Goal: Task Accomplishment & Management: Complete application form

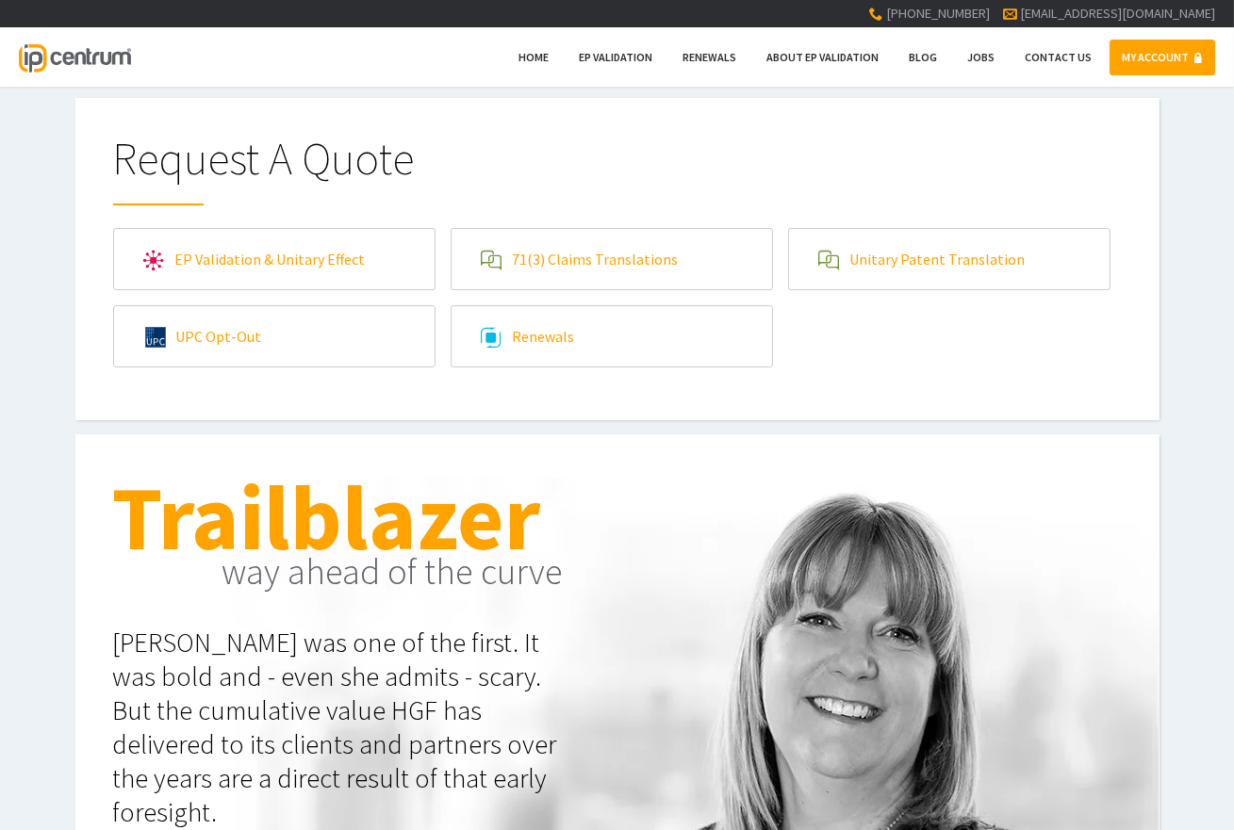
click at [355, 270] on link "EP Validation & Unitary Effect" at bounding box center [274, 259] width 320 height 60
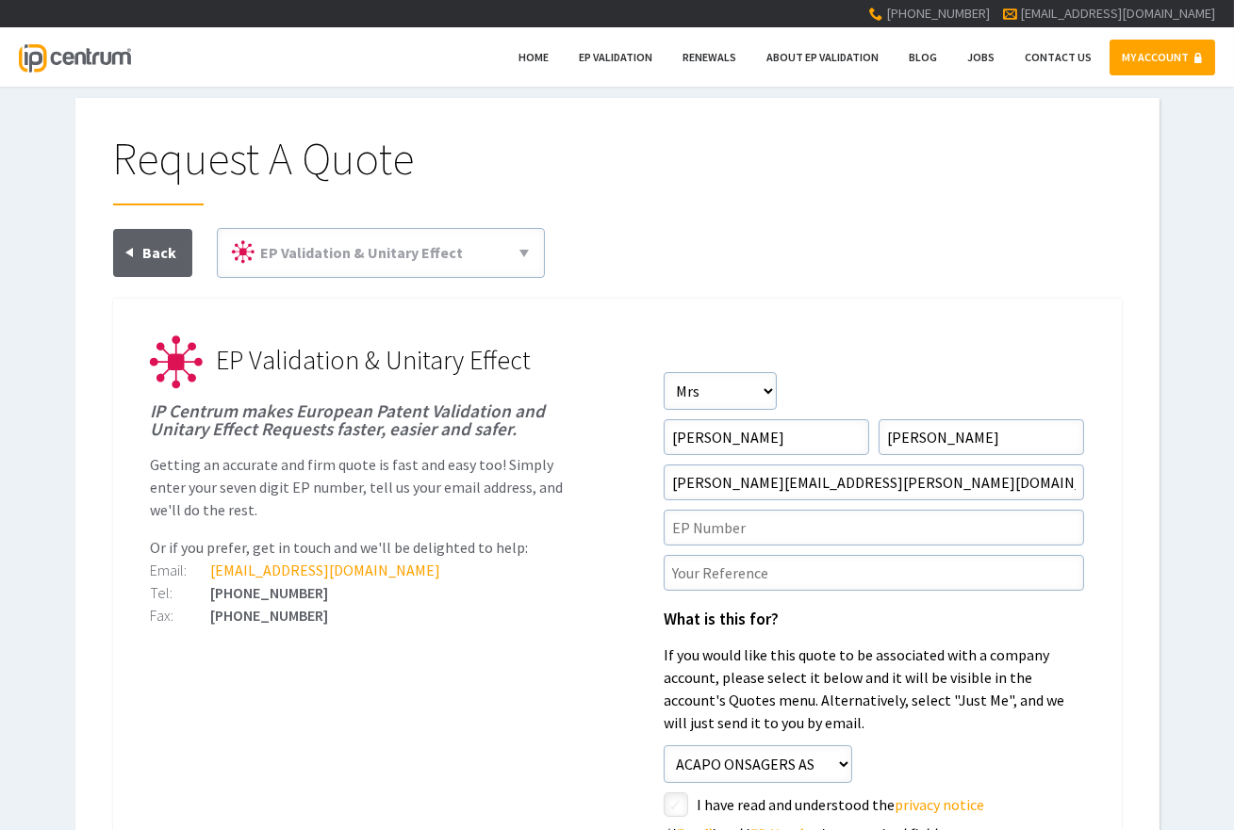
scroll to position [94, 0]
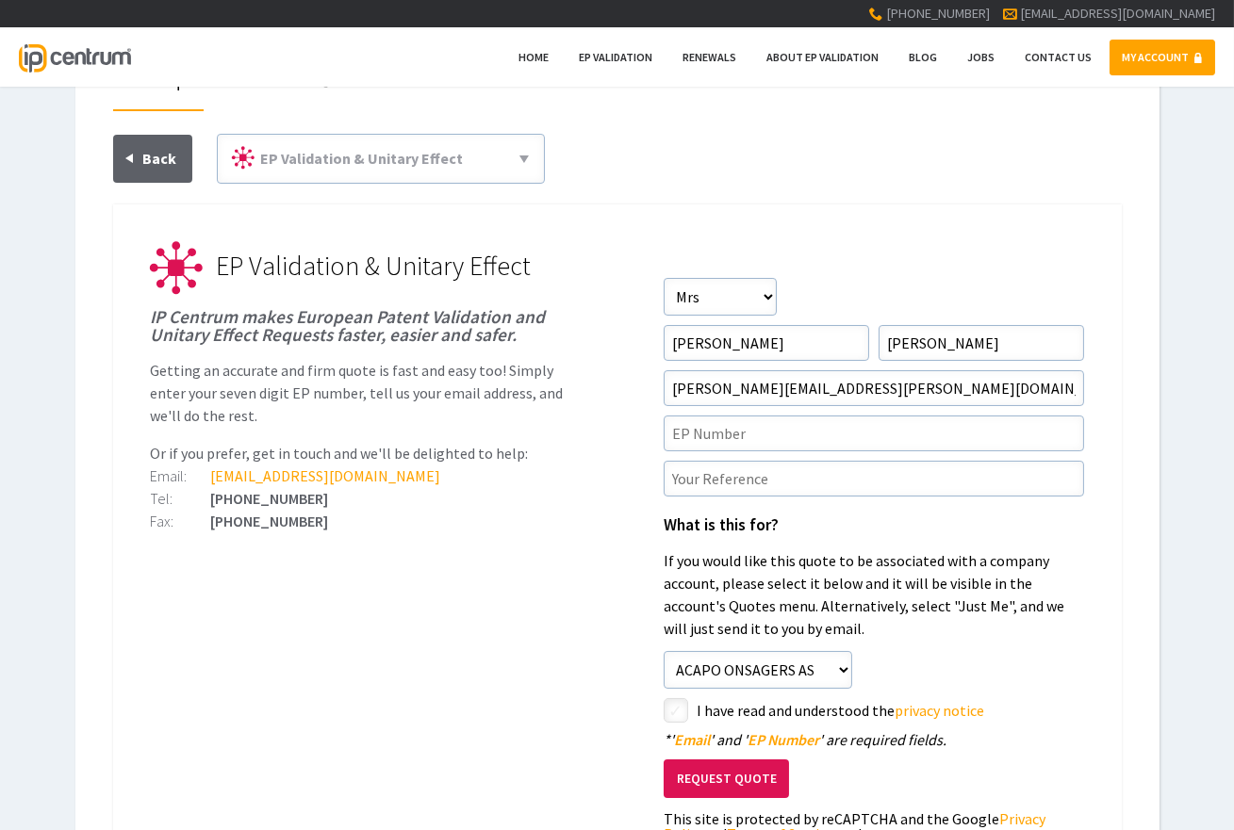
click at [218, 526] on div "[PHONE_NUMBER]" at bounding box center [361, 521] width 420 height 15
click at [854, 436] on input"] "text" at bounding box center [873, 434] width 420 height 36
paste input"] "EP2470289"
type input"] "EP2470289"
click at [756, 483] on input"] "text" at bounding box center [873, 479] width 420 height 36
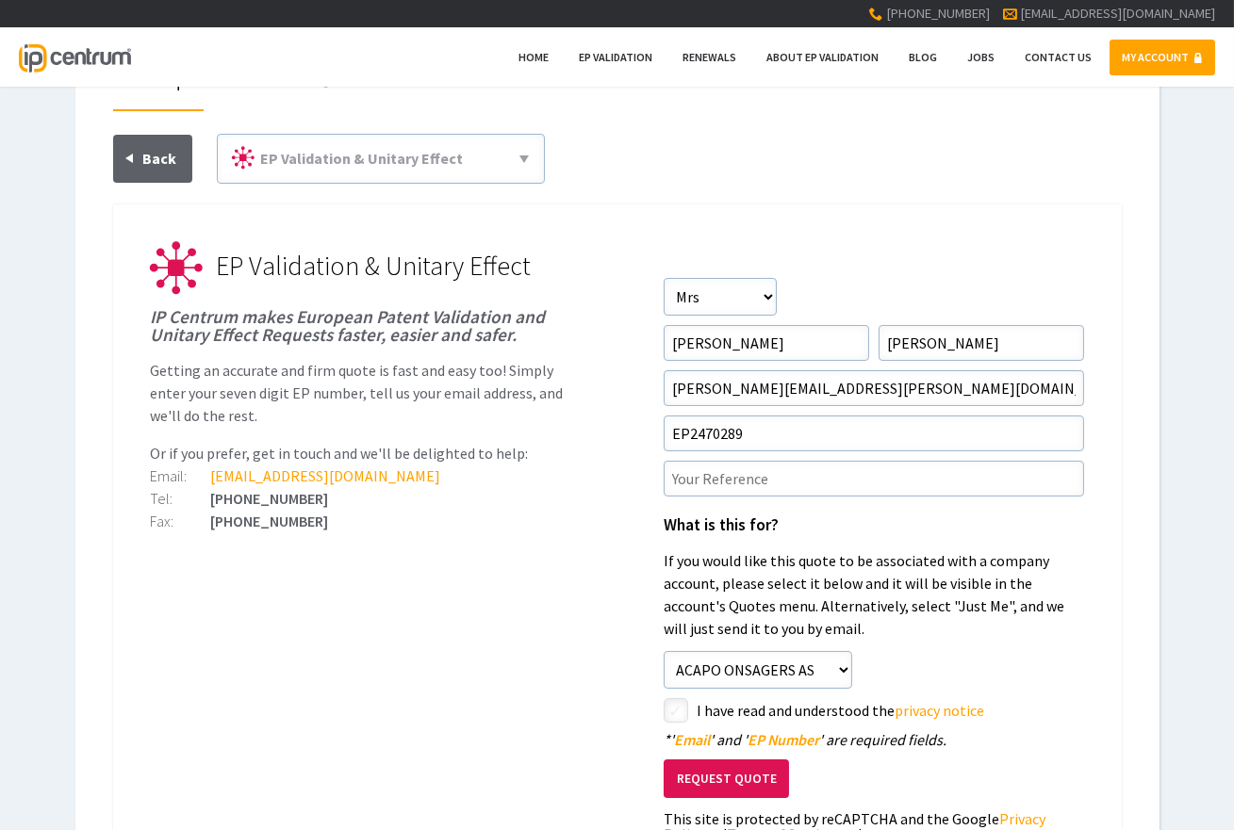
click at [120, 679] on ul "EP Validation & Unitary Effect IP Centrum makes European Patent Validation and …" at bounding box center [617, 633] width 1008 height 859
click at [917, 475] on input"] "text" at bounding box center [873, 479] width 420 height 36
paste input"] "P28021EPPC"
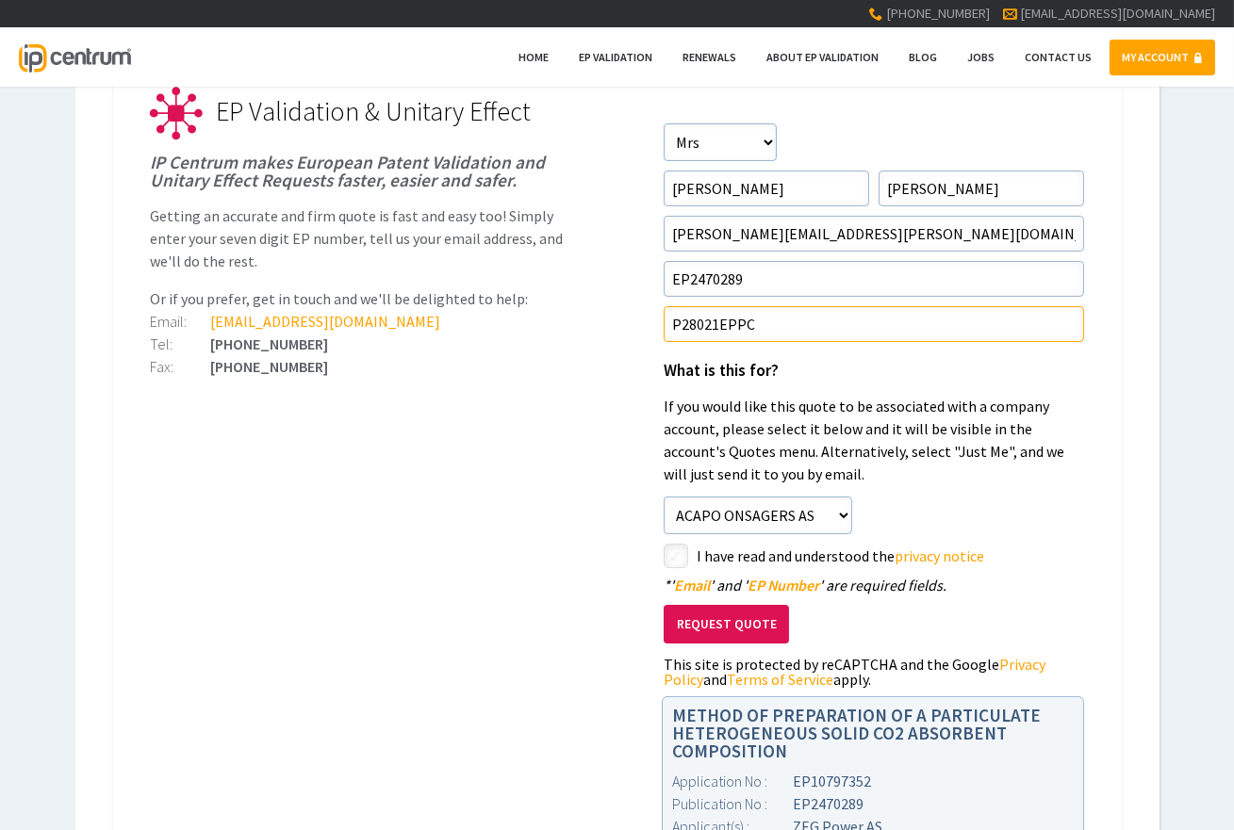
scroll to position [188, 0]
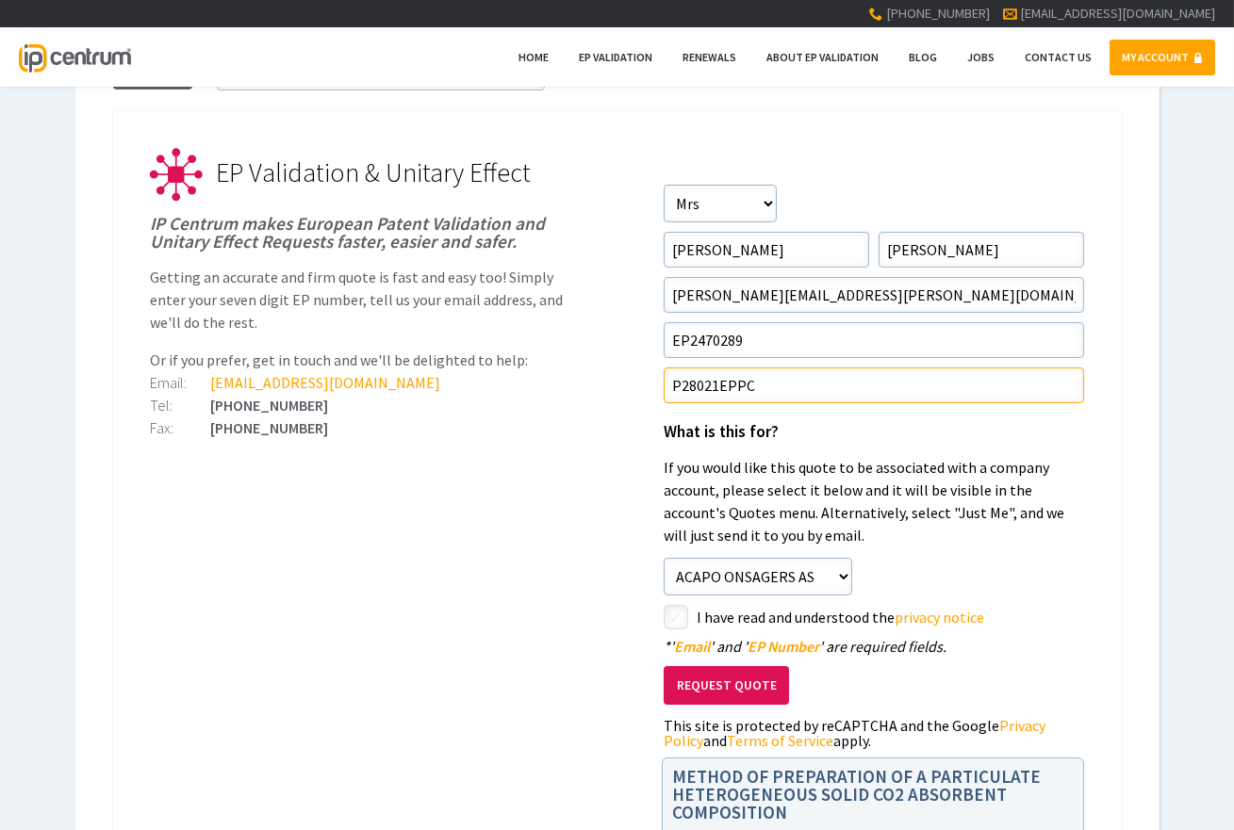
type input"] "P28021EPPC"
click at [842, 581] on select"] "Just Me ACAPO ONSAGERS AS" at bounding box center [757, 577] width 188 height 38
click at [663, 558] on select"] "Just Me ACAPO ONSAGERS AS" at bounding box center [757, 577] width 188 height 38
click at [680, 624] on input"] "checkbox" at bounding box center [678, 619] width 23 height 23
checkbox input"] "true"
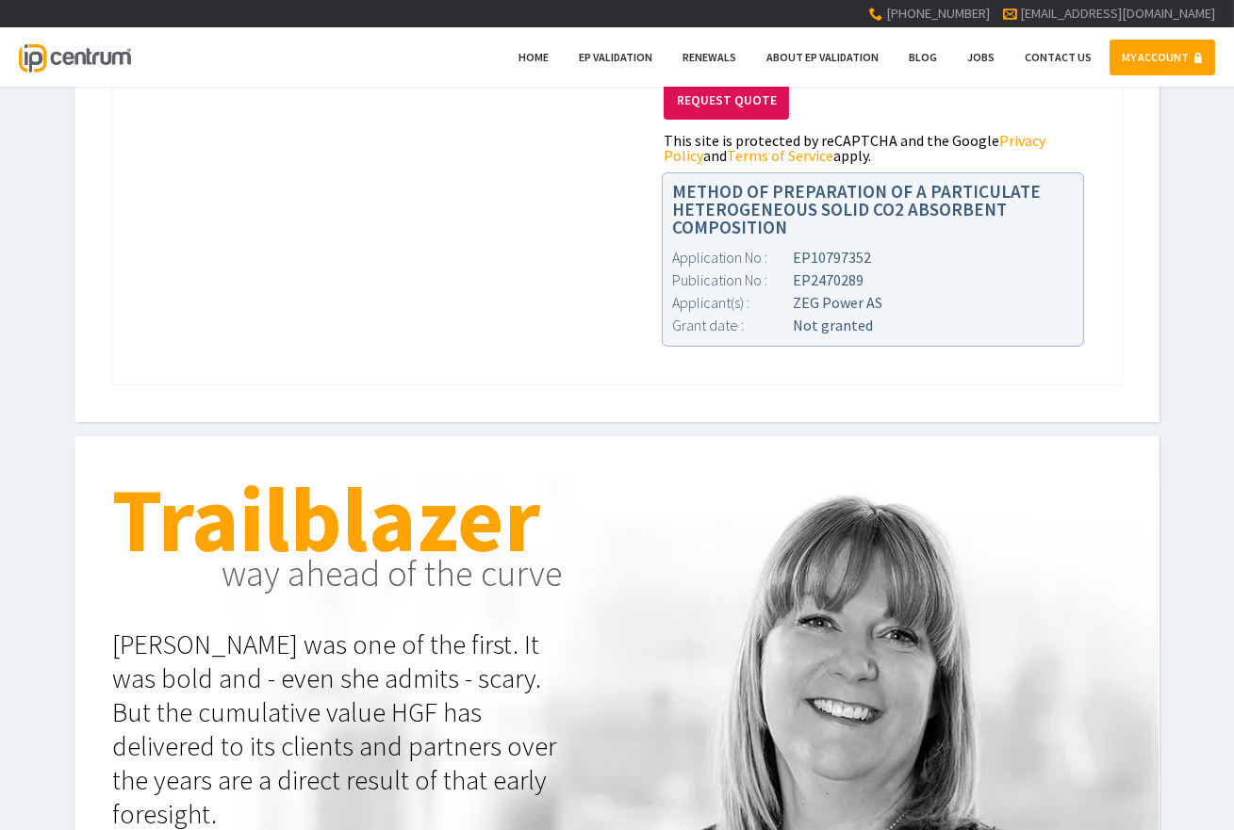
scroll to position [565, 0]
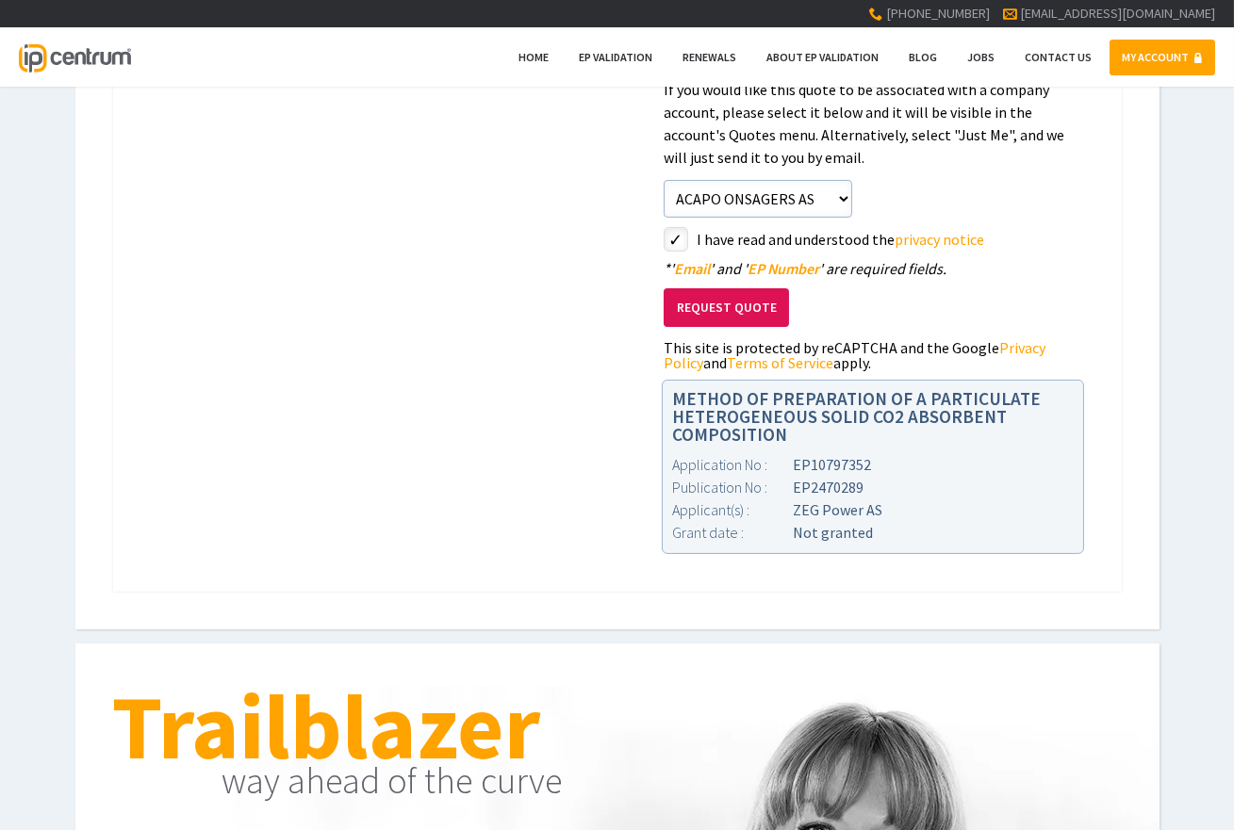
click at [719, 308] on button "Request Quote" at bounding box center [725, 307] width 125 height 39
